Goal: Task Accomplishment & Management: Manage account settings

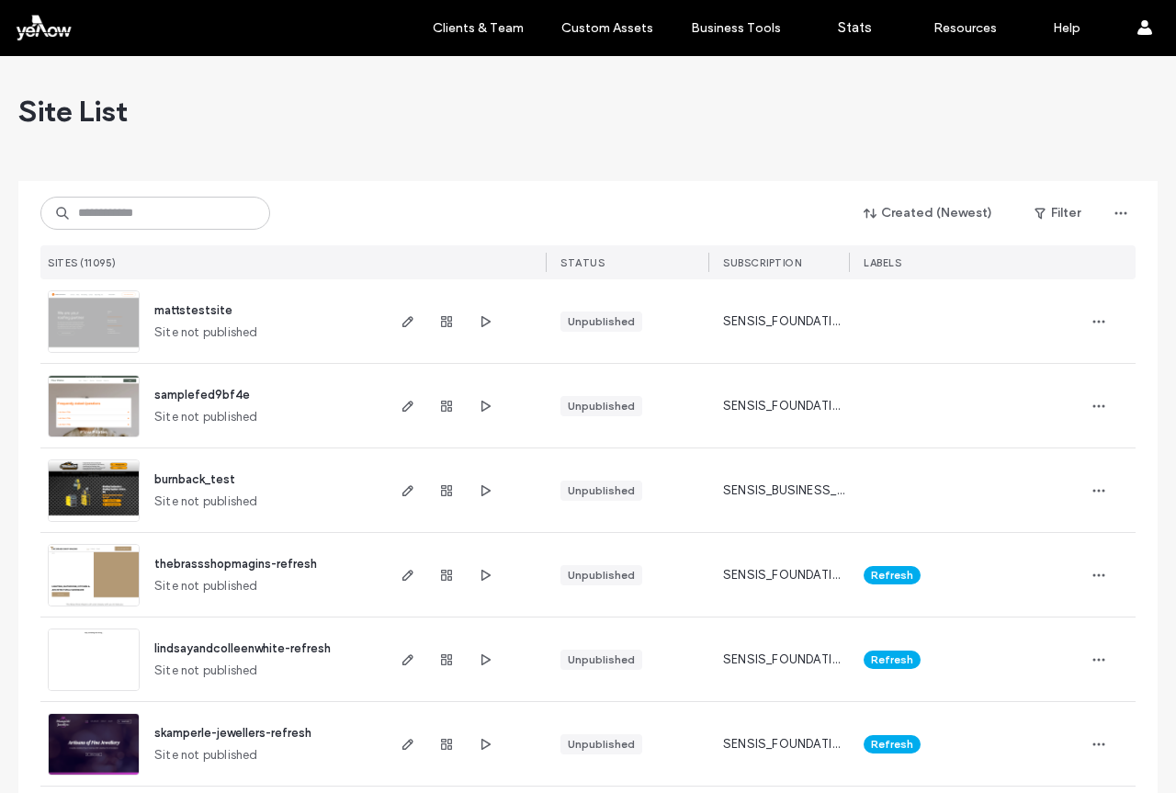
click at [749, 100] on div "Site List" at bounding box center [587, 111] width 1139 height 110
click at [461, 71] on label "Client Management" at bounding box center [481, 75] width 107 height 14
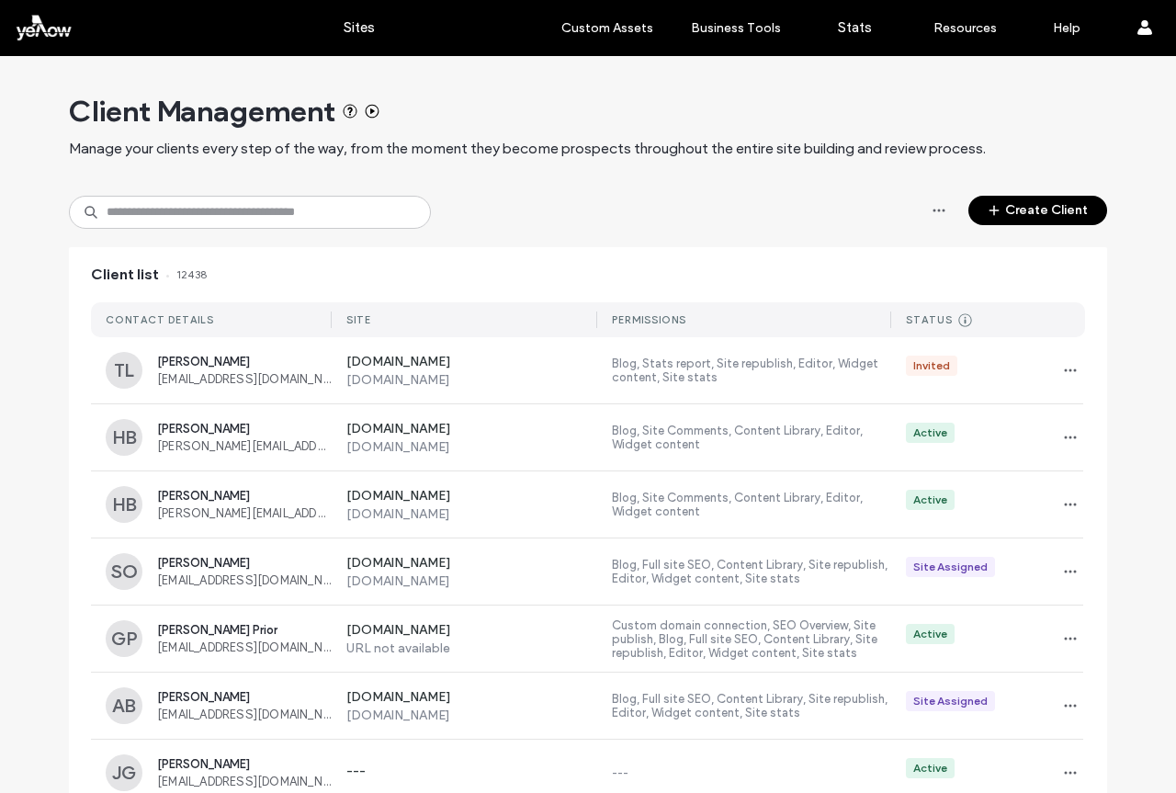
click at [591, 200] on div "Create Client" at bounding box center [588, 212] width 1038 height 33
click at [51, 21] on div at bounding box center [118, 27] width 209 height 29
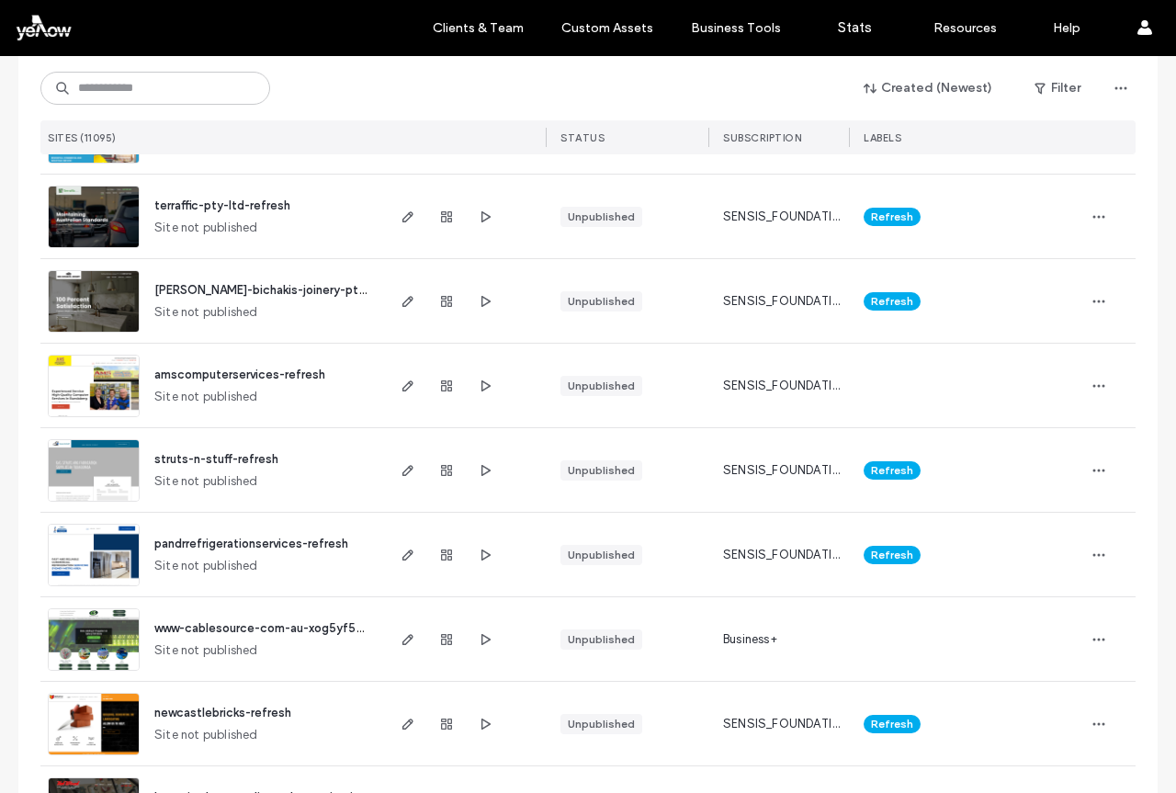
scroll to position [563, 0]
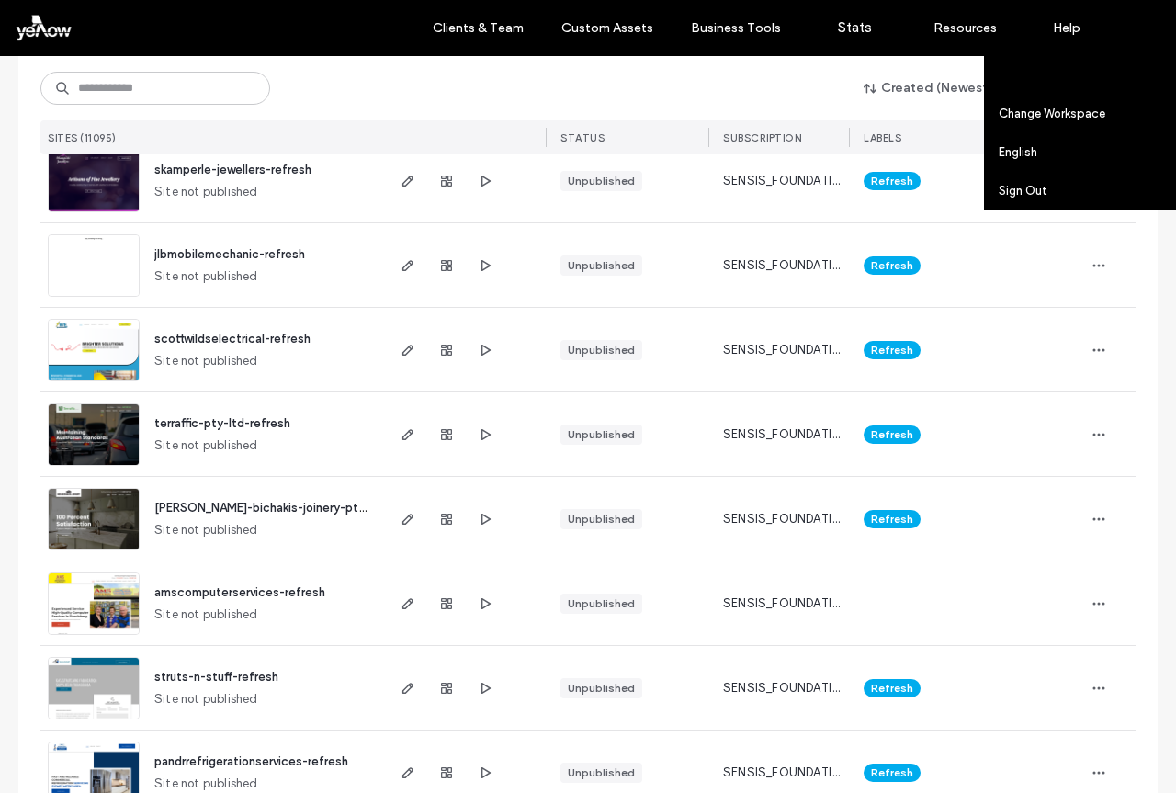
click at [1073, 76] on label "Account settings" at bounding box center [1047, 75] width 96 height 14
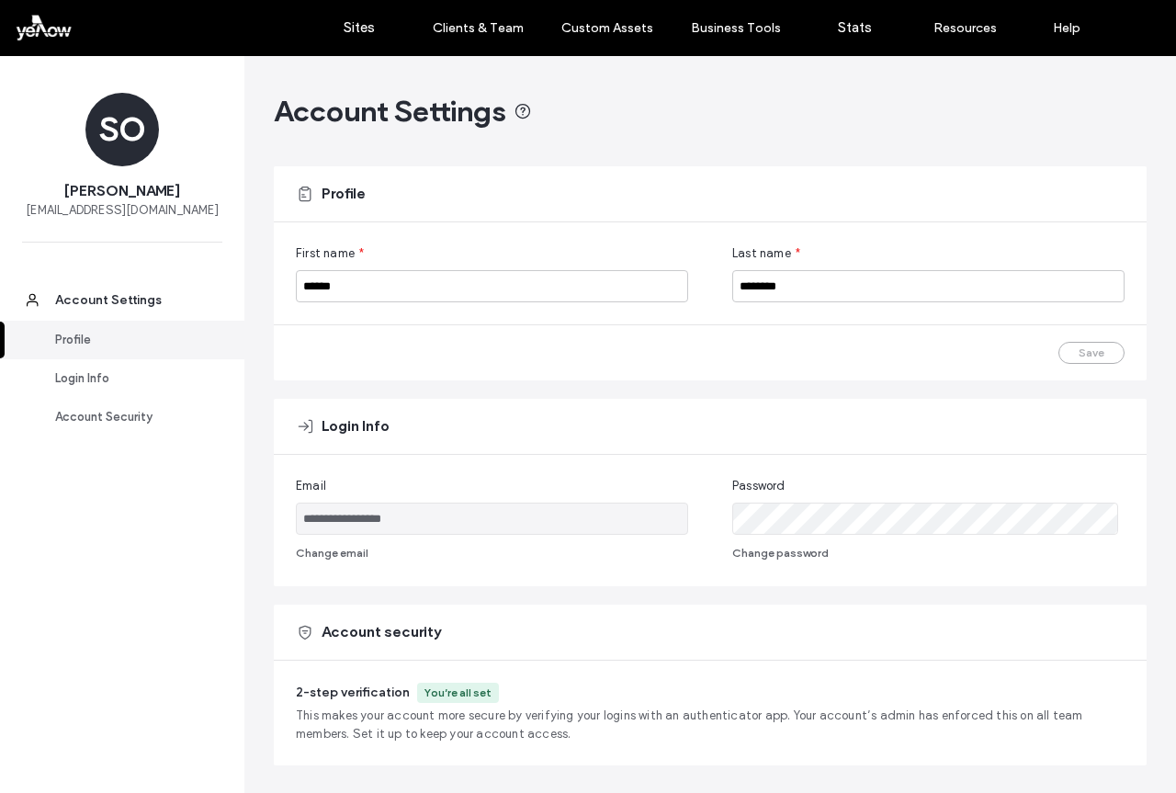
scroll to position [78, 0]
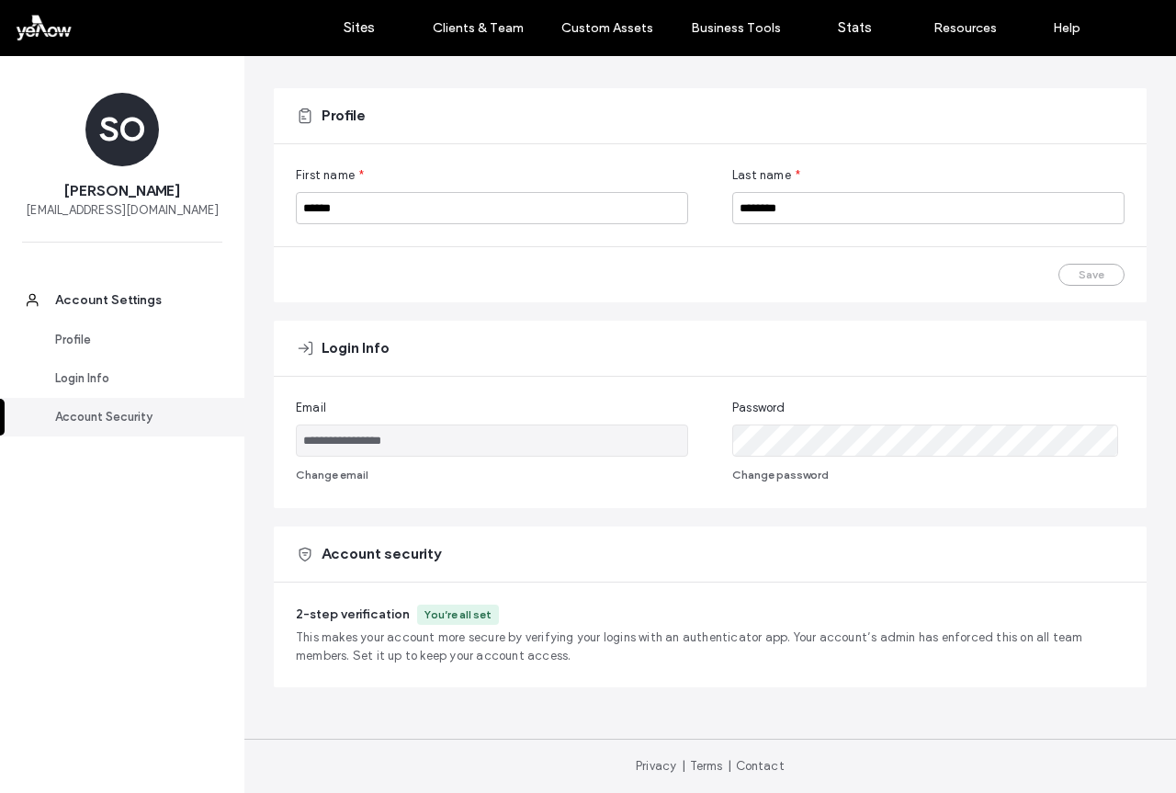
click at [115, 413] on div "Account Security" at bounding box center [130, 417] width 151 height 18
click at [93, 382] on div "Login Info" at bounding box center [130, 378] width 151 height 18
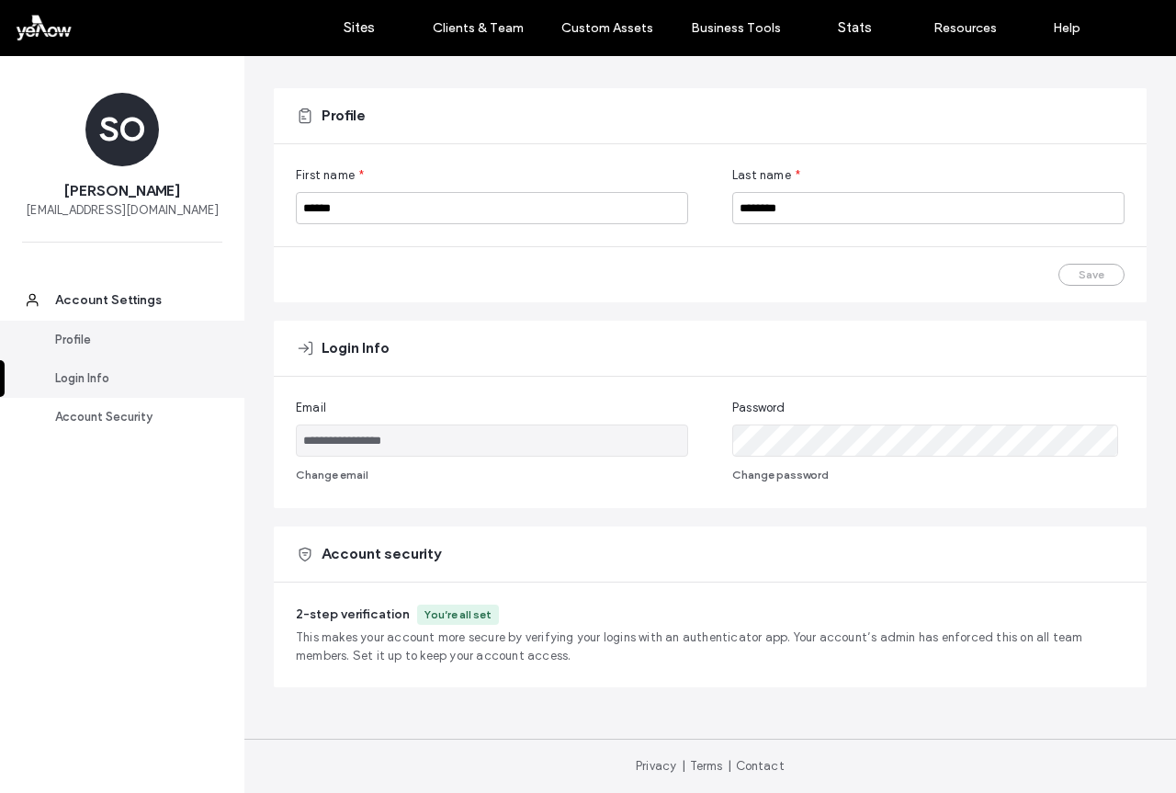
click at [86, 345] on div "Profile" at bounding box center [130, 340] width 151 height 18
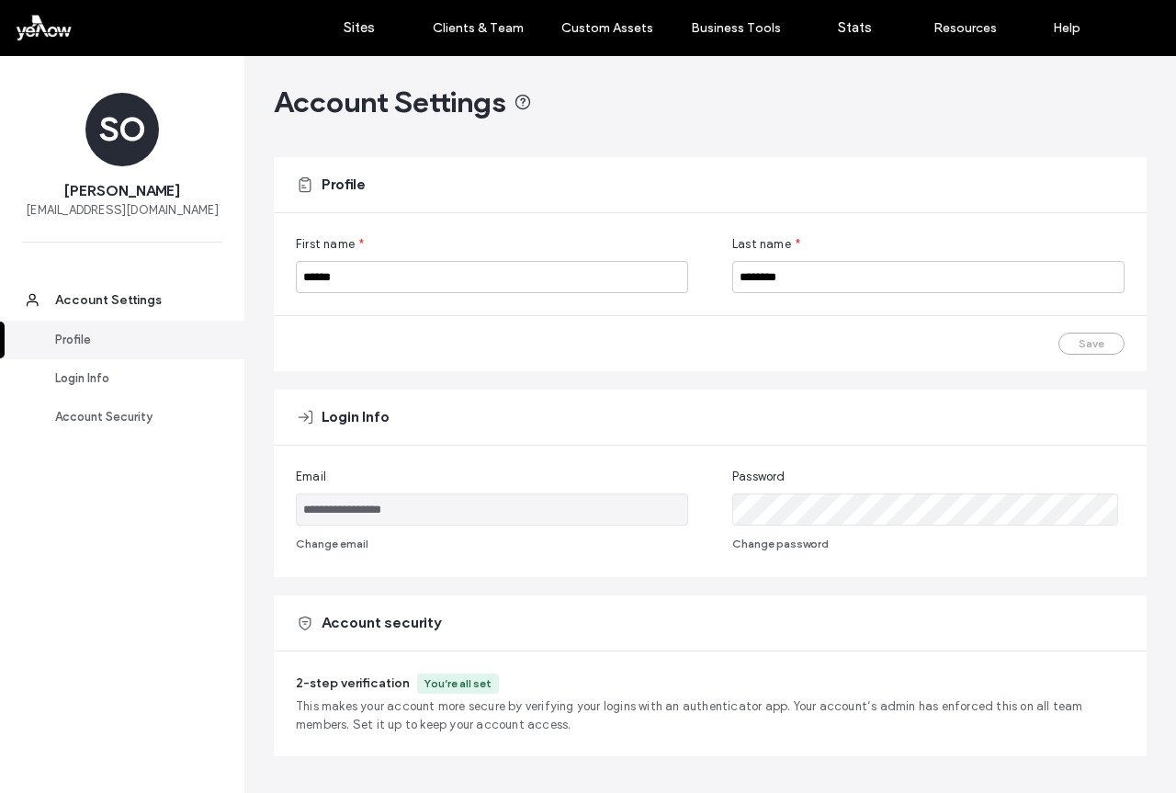
scroll to position [0, 0]
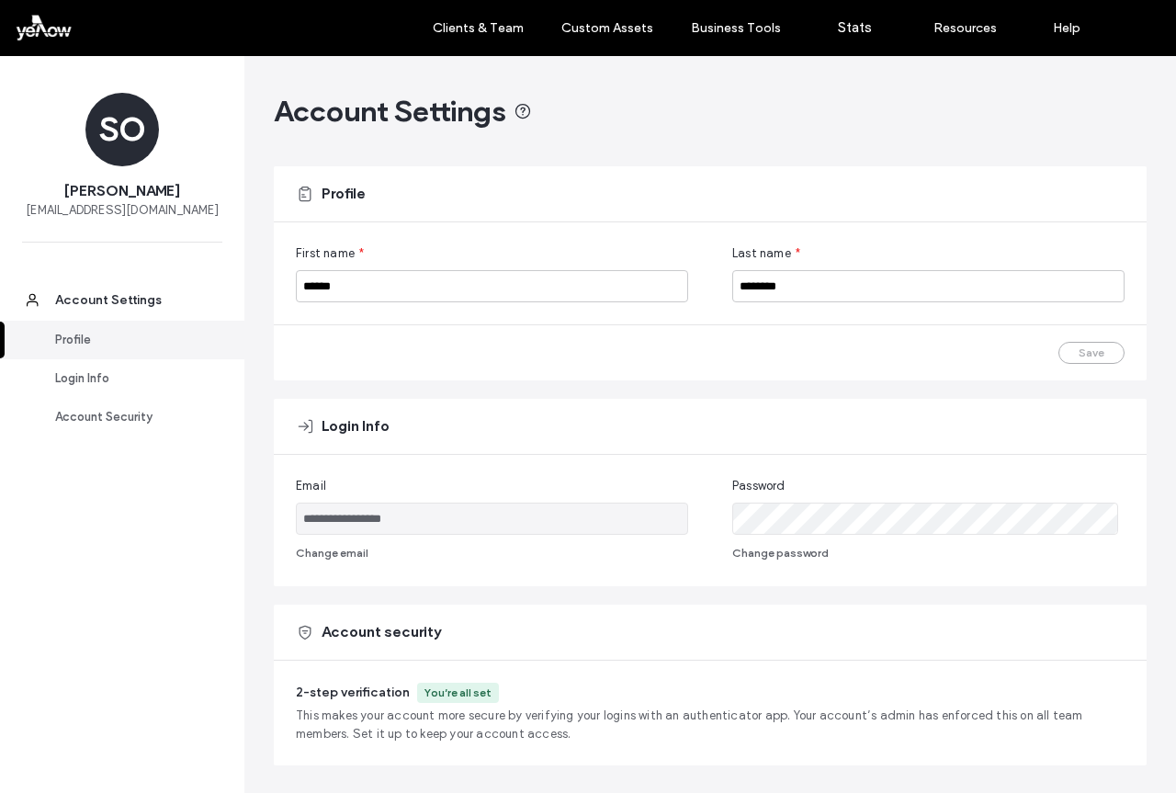
click at [350, 26] on label "Sites" at bounding box center [359, 27] width 31 height 17
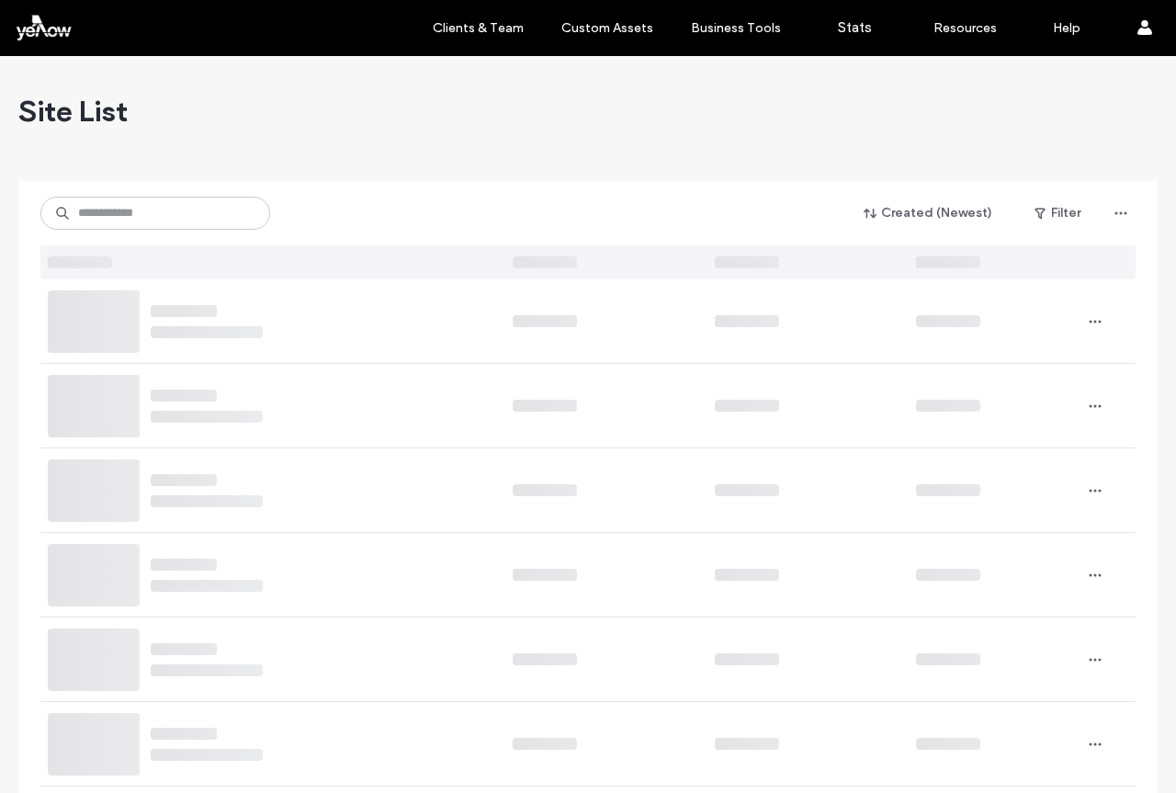
click at [52, 25] on div at bounding box center [118, 27] width 209 height 29
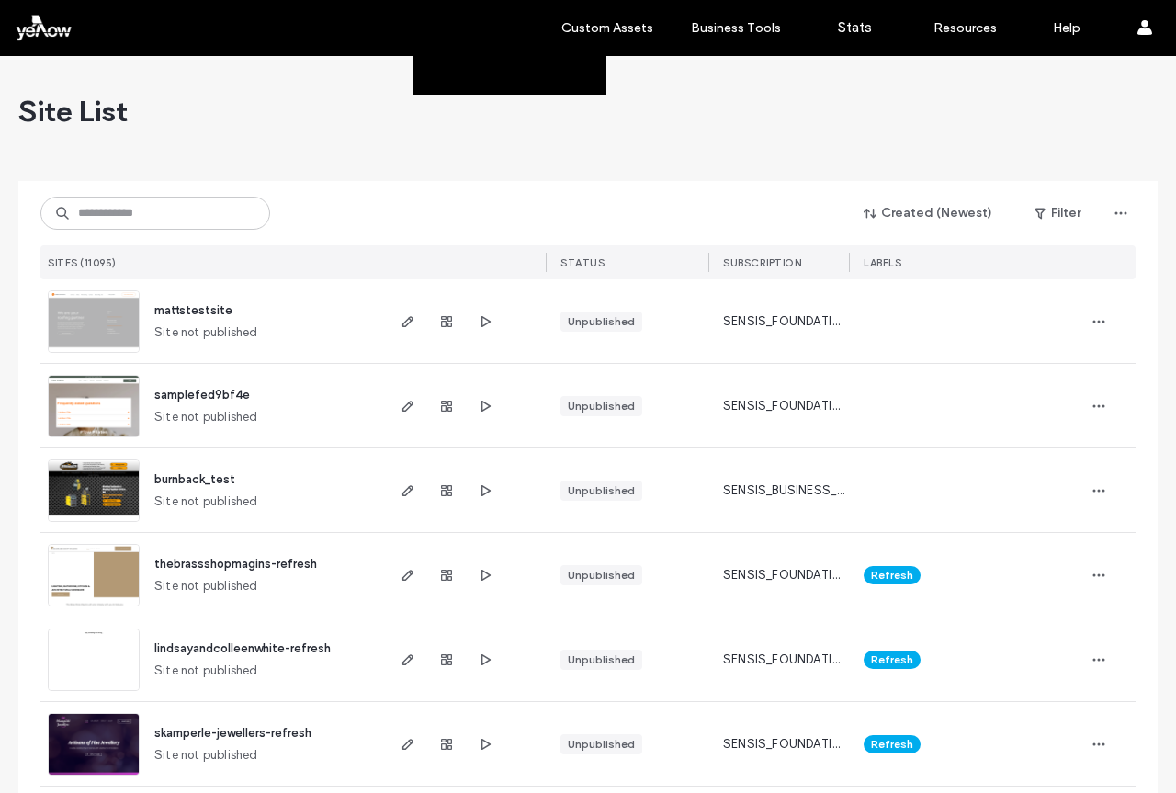
click at [469, 83] on link "Client Management" at bounding box center [516, 75] width 177 height 38
